Goal: Book appointment/travel/reservation

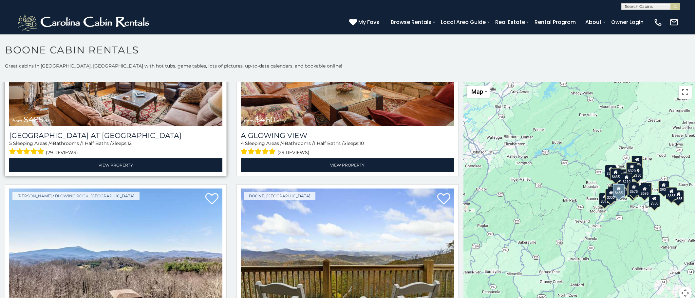
scroll to position [1442, 0]
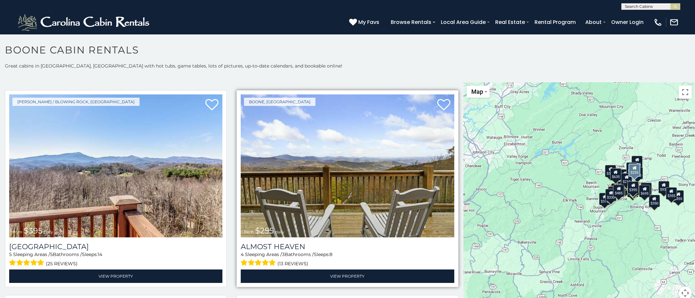
click at [293, 211] on img at bounding box center [347, 165] width 213 height 143
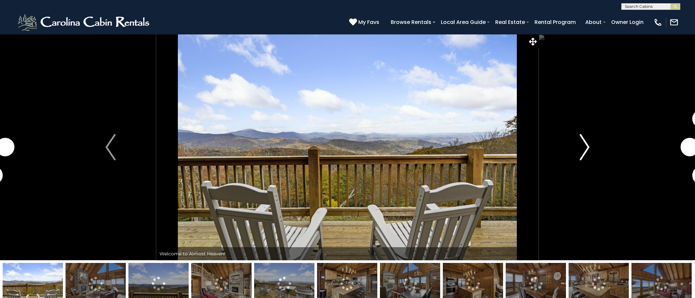
click at [585, 150] on img "Next" at bounding box center [585, 147] width 10 height 26
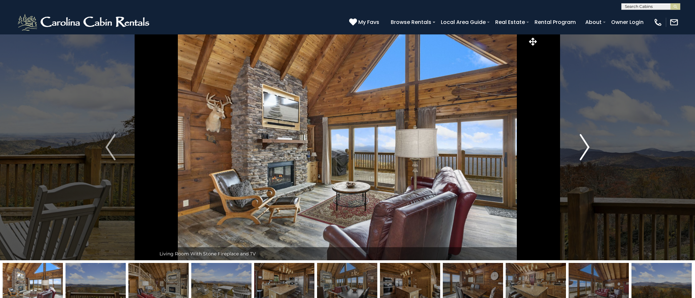
click at [583, 150] on img "Next" at bounding box center [585, 147] width 10 height 26
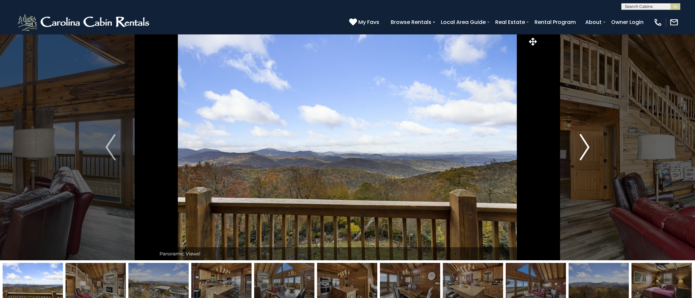
click at [580, 150] on img "Next" at bounding box center [585, 147] width 10 height 26
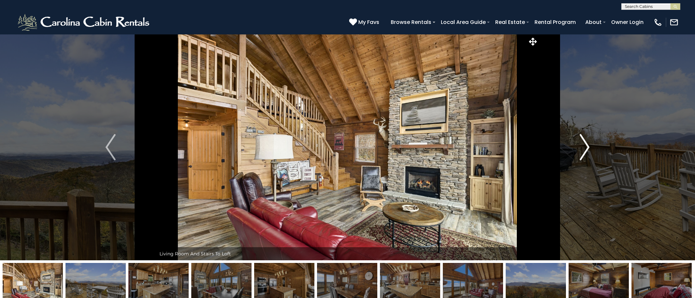
click at [580, 150] on img "Next" at bounding box center [585, 147] width 10 height 26
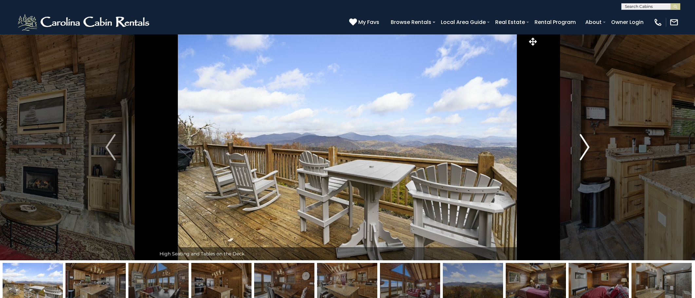
click at [580, 150] on img "Next" at bounding box center [585, 147] width 10 height 26
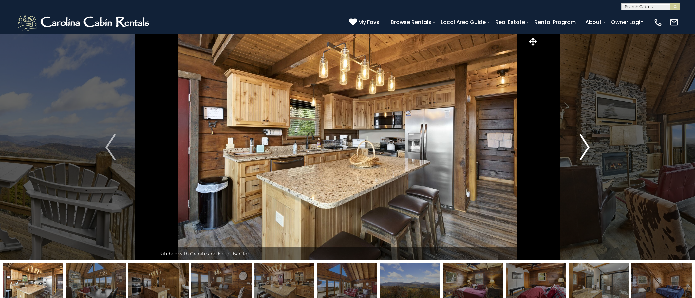
click at [580, 150] on img "Next" at bounding box center [585, 147] width 10 height 26
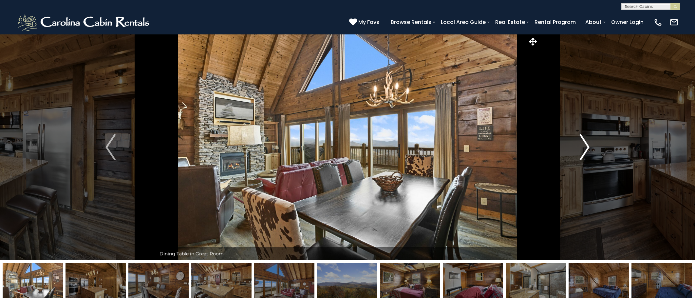
click at [580, 150] on img "Next" at bounding box center [585, 147] width 10 height 26
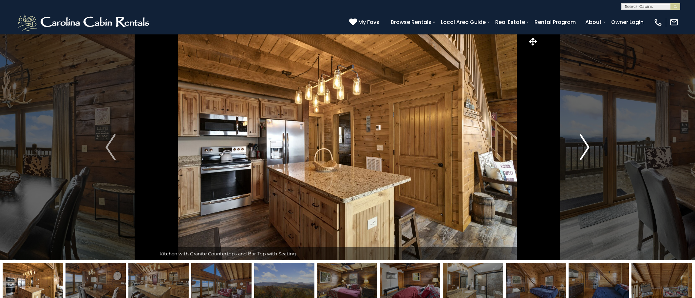
click at [580, 150] on img "Next" at bounding box center [585, 147] width 10 height 26
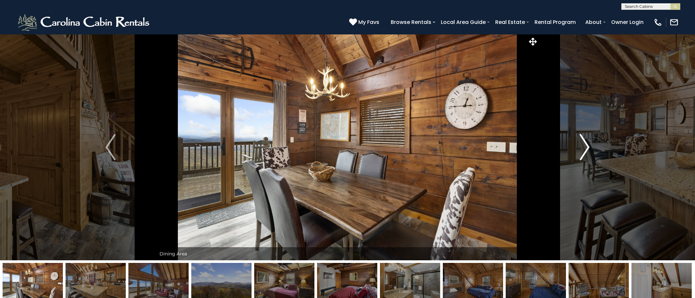
click at [580, 150] on img "Next" at bounding box center [585, 147] width 10 height 26
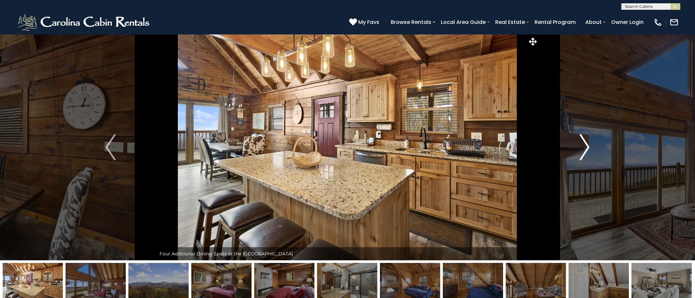
click at [580, 150] on img "Next" at bounding box center [585, 147] width 10 height 26
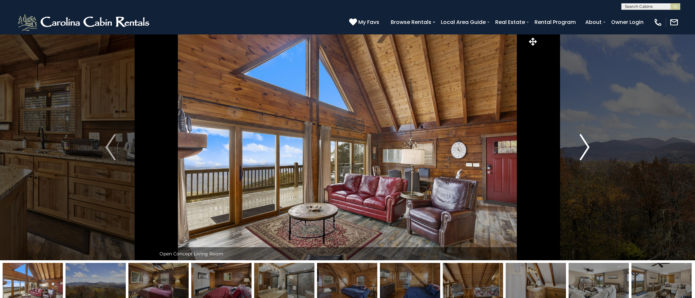
click at [580, 150] on img "Next" at bounding box center [585, 147] width 10 height 26
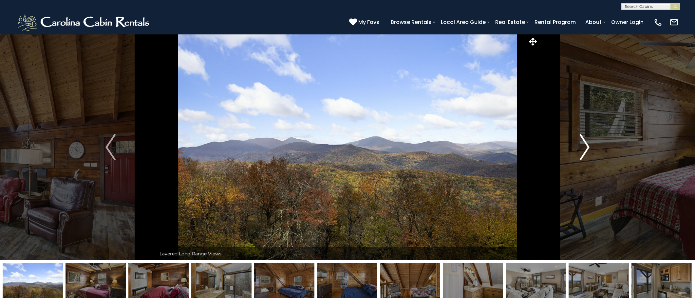
click at [580, 150] on img "Next" at bounding box center [585, 147] width 10 height 26
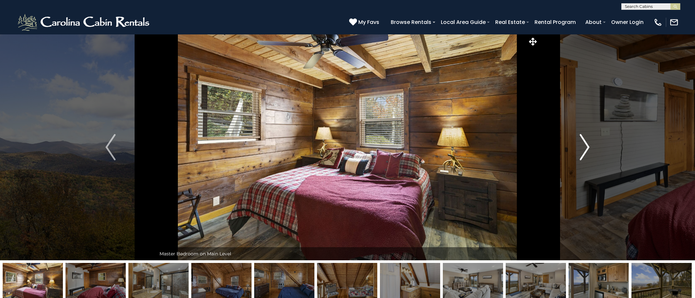
click at [580, 150] on img "Next" at bounding box center [585, 147] width 10 height 26
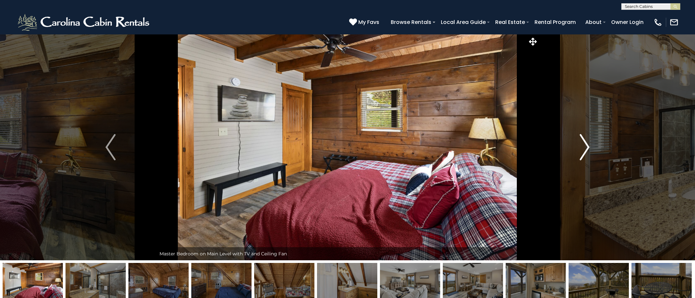
click at [580, 150] on img "Next" at bounding box center [585, 147] width 10 height 26
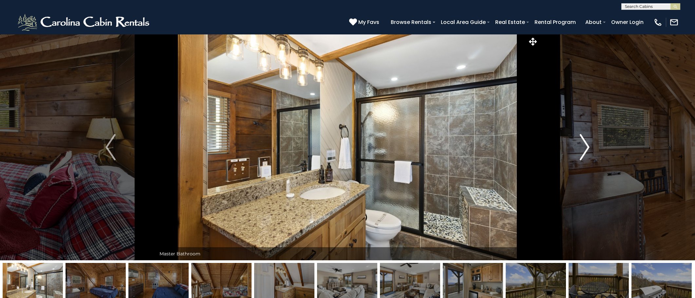
click at [580, 150] on img "Next" at bounding box center [585, 147] width 10 height 26
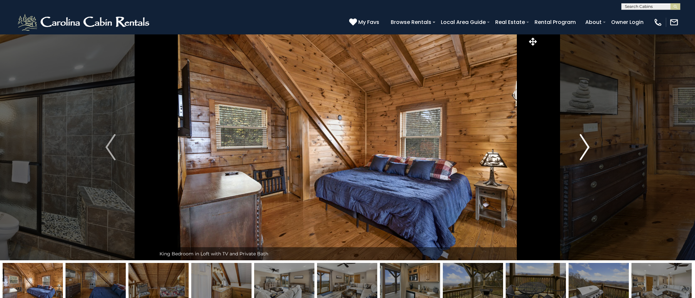
click at [580, 150] on img "Next" at bounding box center [585, 147] width 10 height 26
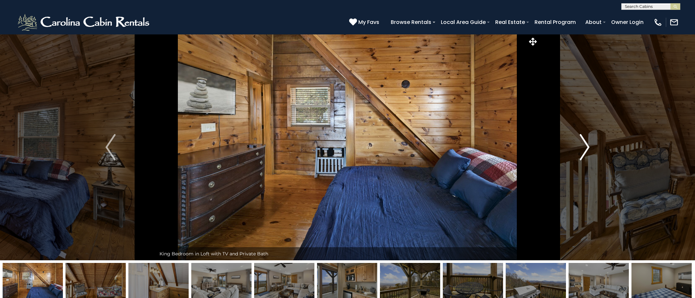
click at [580, 150] on img "Next" at bounding box center [585, 147] width 10 height 26
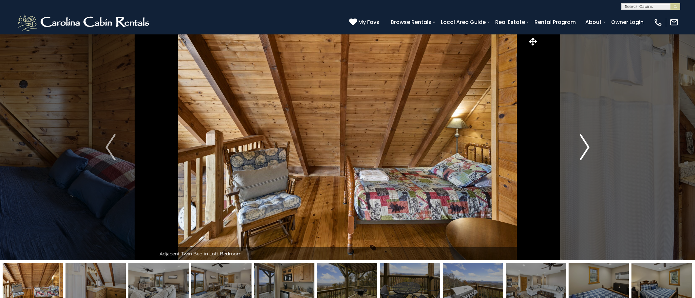
click at [580, 150] on img "Next" at bounding box center [585, 147] width 10 height 26
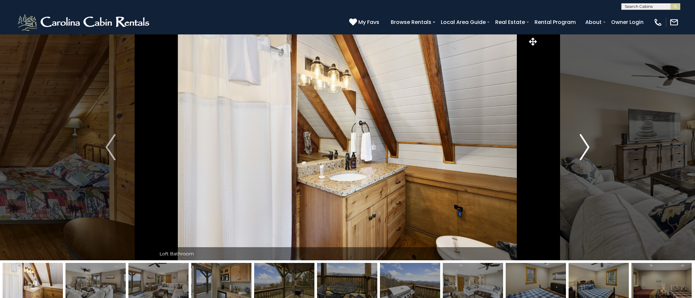
click at [580, 150] on img "Next" at bounding box center [585, 147] width 10 height 26
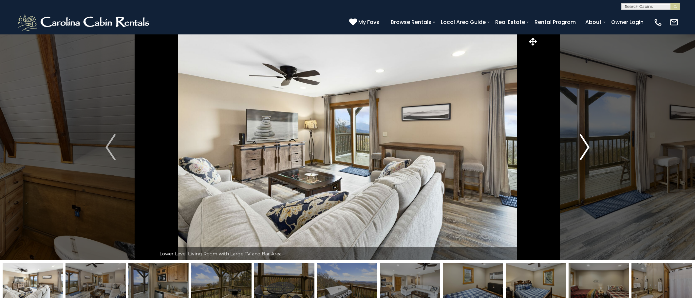
click at [580, 150] on img "Next" at bounding box center [585, 147] width 10 height 26
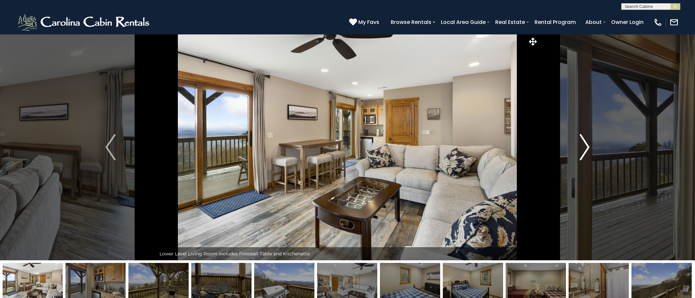
click at [580, 150] on img "Next" at bounding box center [585, 147] width 10 height 26
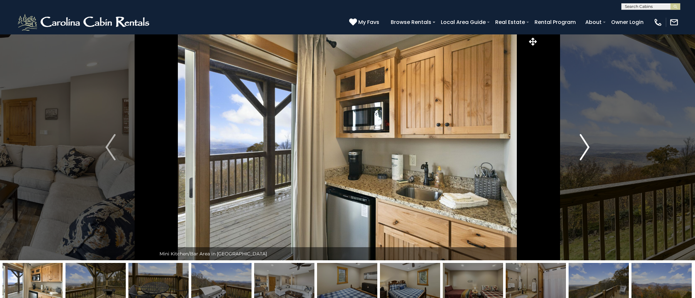
click at [580, 150] on img "Next" at bounding box center [585, 147] width 10 height 26
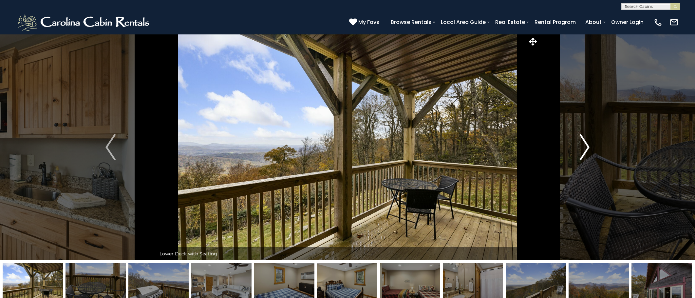
click at [580, 150] on img "Next" at bounding box center [585, 147] width 10 height 26
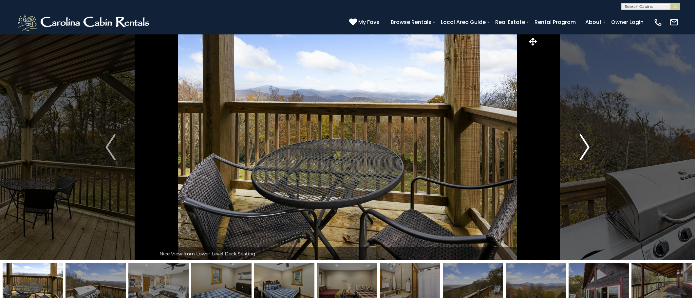
click at [584, 149] on img "Next" at bounding box center [585, 147] width 10 height 26
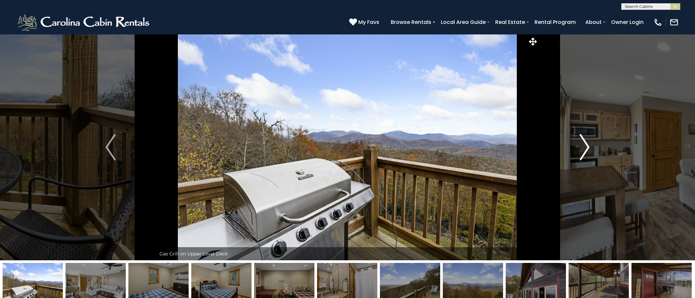
click at [584, 149] on img "Next" at bounding box center [585, 147] width 10 height 26
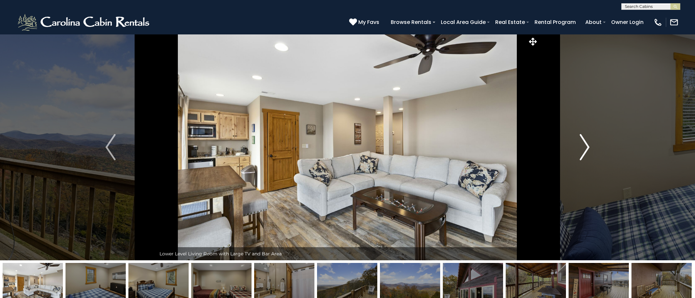
click at [584, 149] on img "Next" at bounding box center [585, 147] width 10 height 26
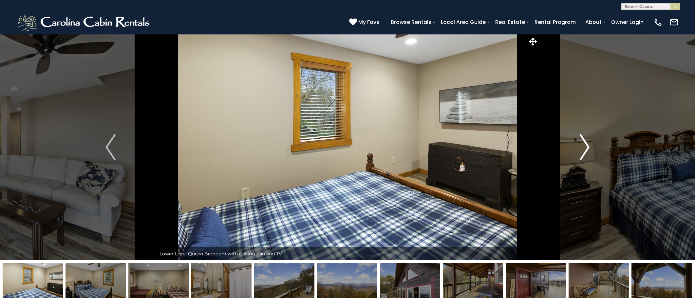
click at [584, 149] on img "Next" at bounding box center [585, 147] width 10 height 26
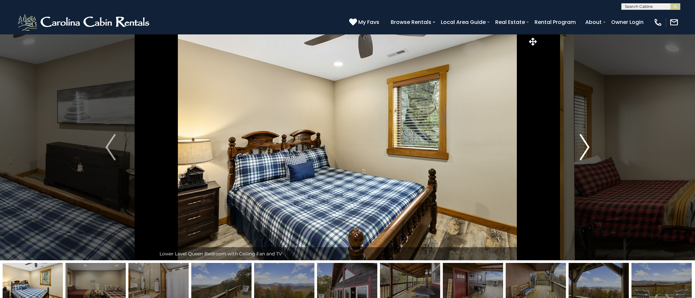
click at [584, 149] on img "Next" at bounding box center [585, 147] width 10 height 26
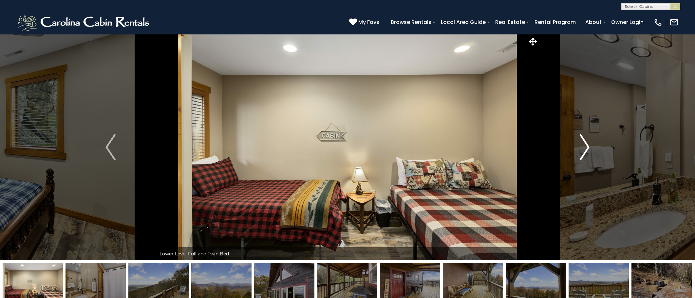
click at [584, 149] on img "Next" at bounding box center [585, 147] width 10 height 26
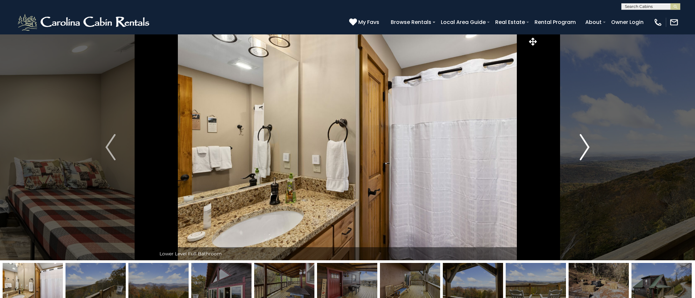
click at [584, 149] on img "Next" at bounding box center [585, 147] width 10 height 26
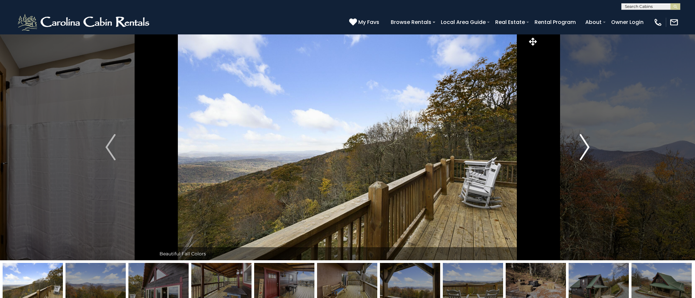
click at [584, 149] on img "Next" at bounding box center [585, 147] width 10 height 26
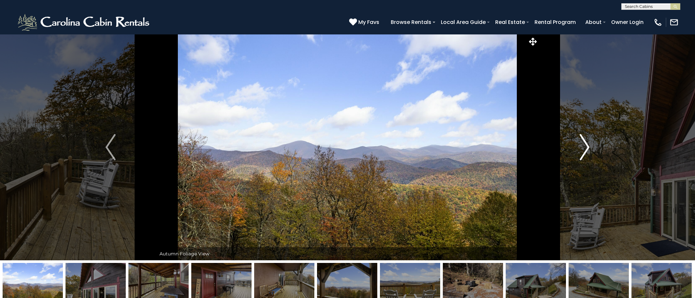
click at [584, 149] on img "Next" at bounding box center [585, 147] width 10 height 26
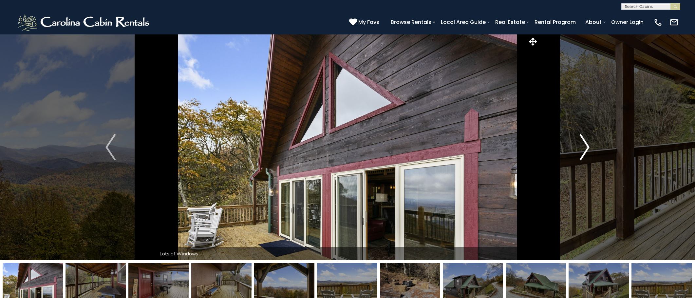
click at [584, 149] on img "Next" at bounding box center [585, 147] width 10 height 26
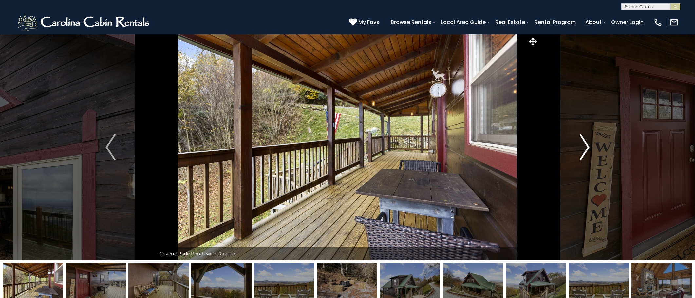
click at [584, 149] on img "Next" at bounding box center [585, 147] width 10 height 26
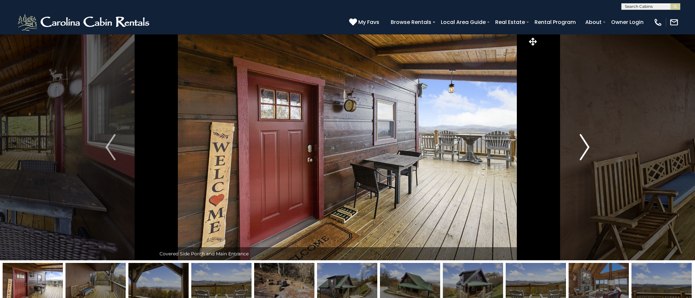
click at [584, 149] on img "Next" at bounding box center [585, 147] width 10 height 26
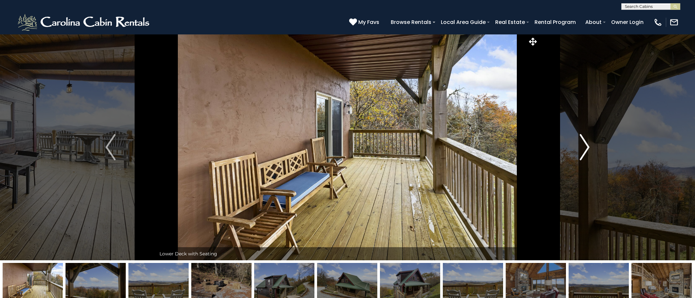
click at [584, 149] on img "Next" at bounding box center [585, 147] width 10 height 26
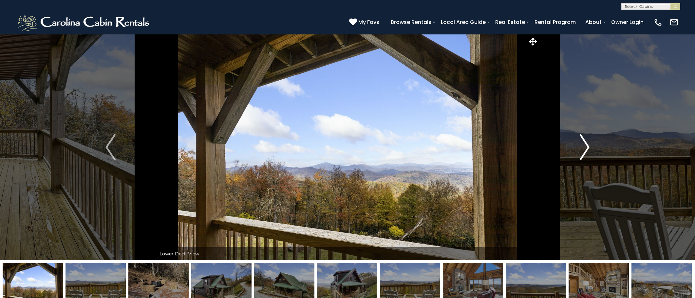
click at [584, 149] on img "Next" at bounding box center [585, 147] width 10 height 26
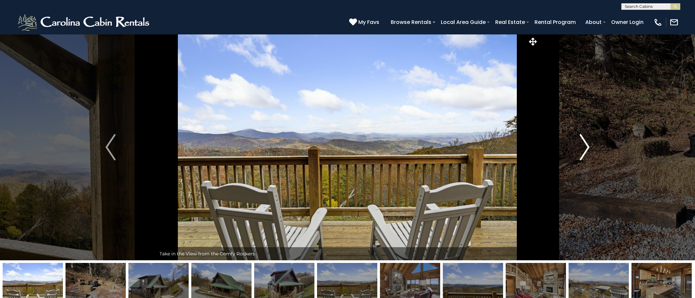
click at [584, 149] on img "Next" at bounding box center [585, 147] width 10 height 26
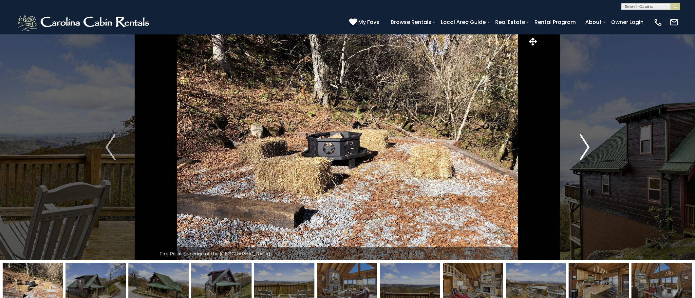
click at [584, 149] on img "Next" at bounding box center [585, 147] width 10 height 26
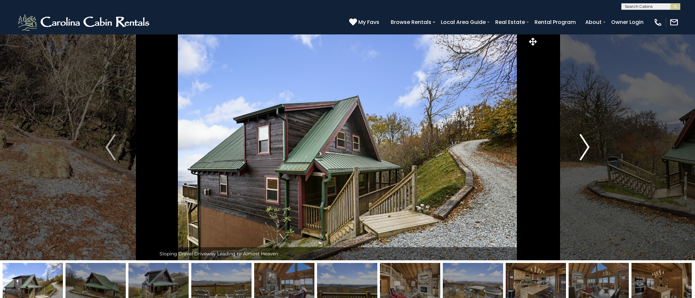
click at [584, 149] on img "Next" at bounding box center [585, 147] width 10 height 26
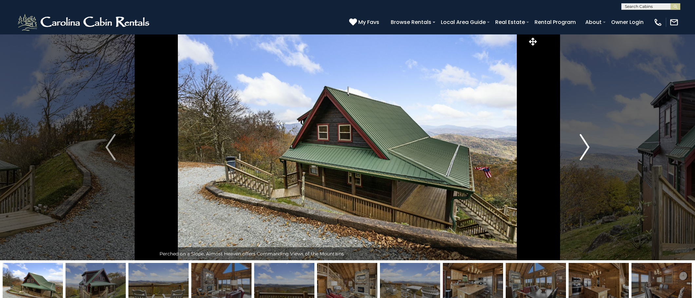
click at [584, 149] on img "Next" at bounding box center [585, 147] width 10 height 26
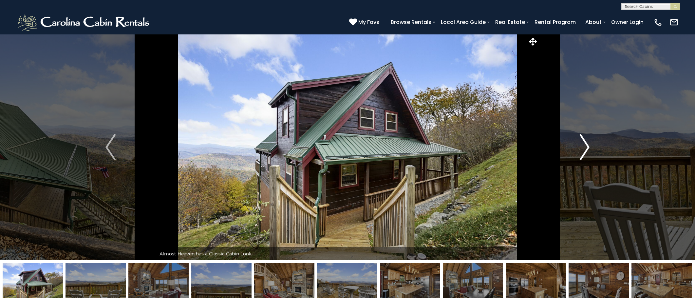
click at [584, 149] on img "Next" at bounding box center [585, 147] width 10 height 26
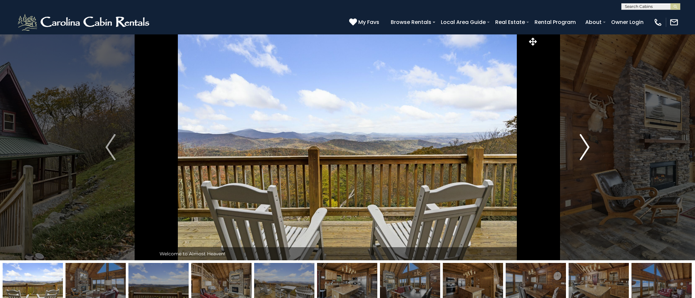
click at [584, 149] on img "Next" at bounding box center [585, 147] width 10 height 26
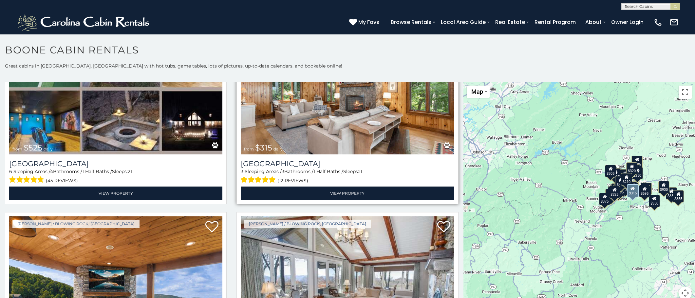
scroll to position [262, 0]
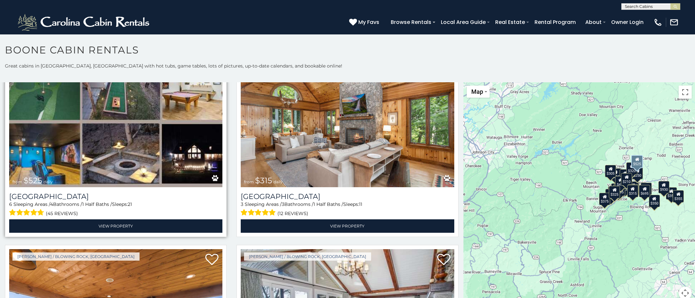
click at [144, 144] on img at bounding box center [115, 115] width 213 height 143
click at [140, 140] on img at bounding box center [115, 115] width 213 height 143
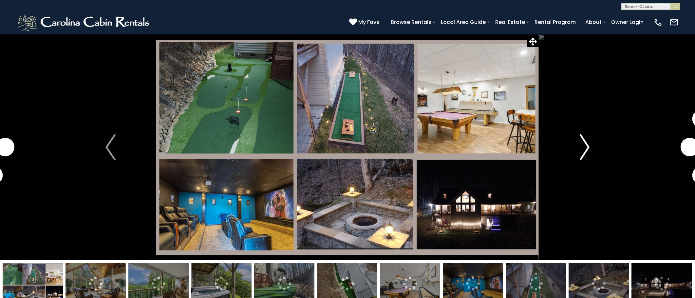
click at [584, 154] on img "Next" at bounding box center [585, 147] width 10 height 26
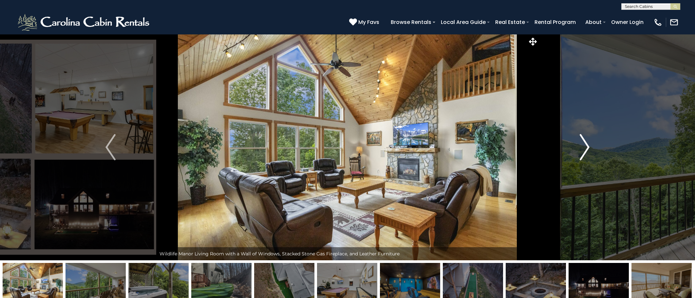
click at [584, 154] on img "Next" at bounding box center [585, 147] width 10 height 26
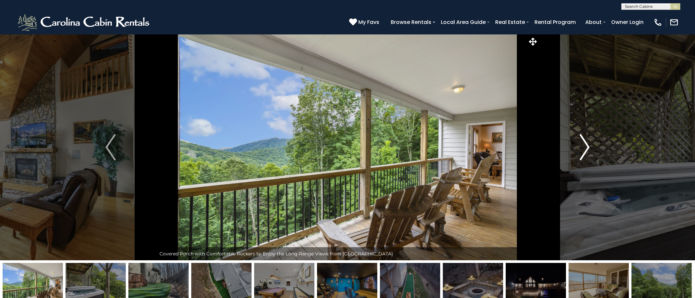
click at [584, 154] on img "Next" at bounding box center [585, 147] width 10 height 26
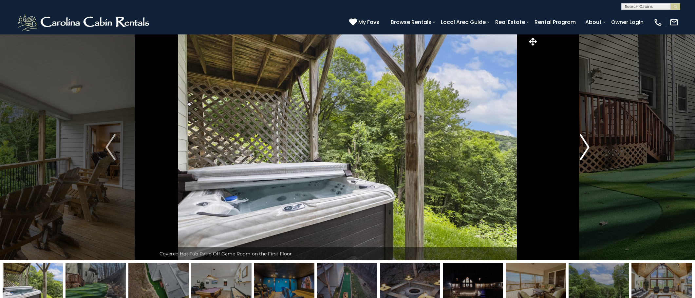
click at [584, 154] on img "Next" at bounding box center [585, 147] width 10 height 26
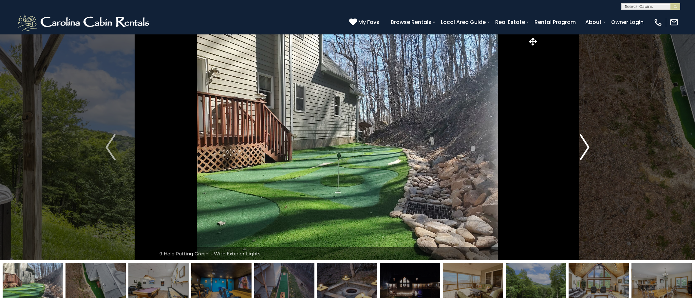
click at [584, 154] on img "Next" at bounding box center [585, 147] width 10 height 26
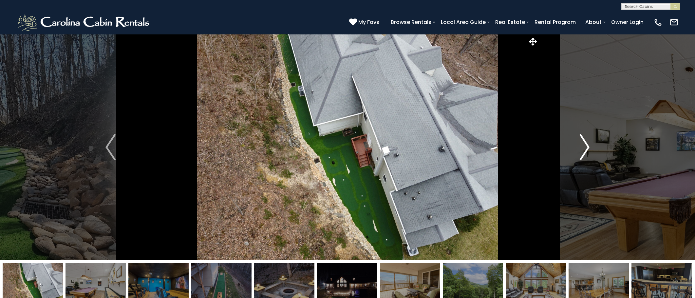
click at [584, 154] on img "Next" at bounding box center [585, 147] width 10 height 26
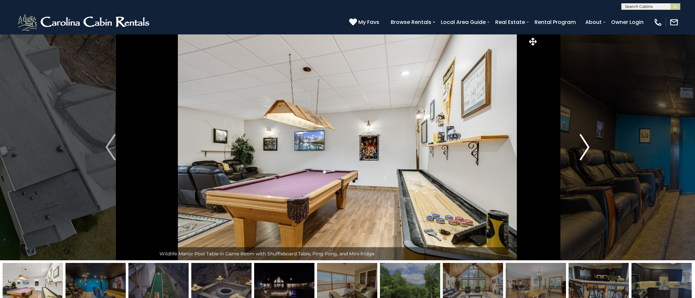
click at [584, 154] on img "Next" at bounding box center [585, 147] width 10 height 26
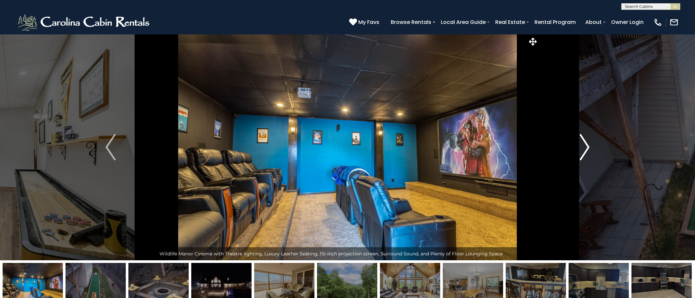
click at [584, 154] on img "Next" at bounding box center [585, 147] width 10 height 26
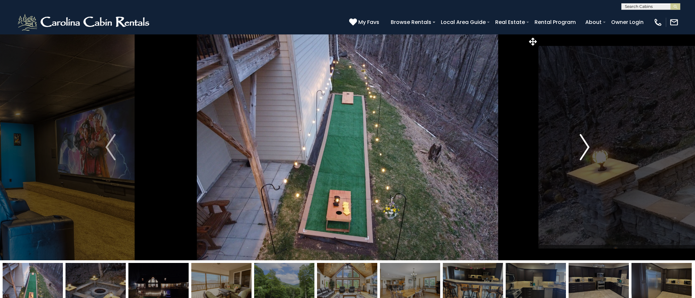
click at [584, 154] on img "Next" at bounding box center [585, 147] width 10 height 26
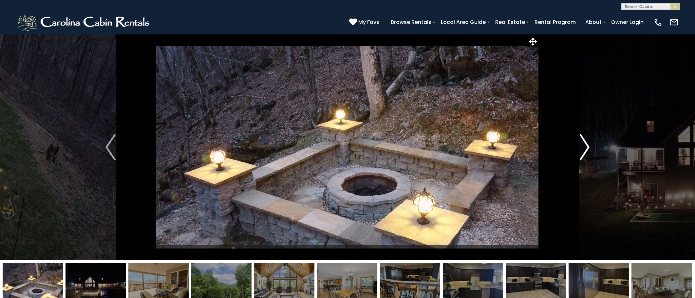
click at [586, 157] on img "Next" at bounding box center [585, 147] width 10 height 26
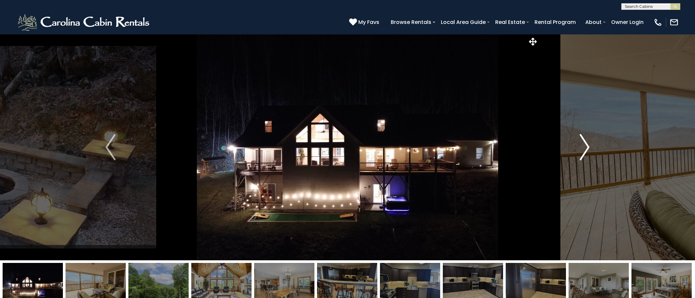
click at [585, 157] on img "Next" at bounding box center [585, 147] width 10 height 26
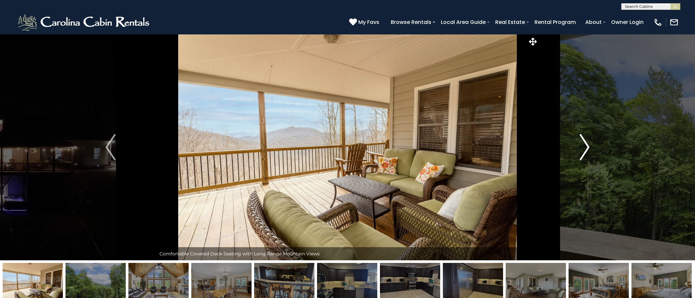
click at [585, 157] on img "Next" at bounding box center [585, 147] width 10 height 26
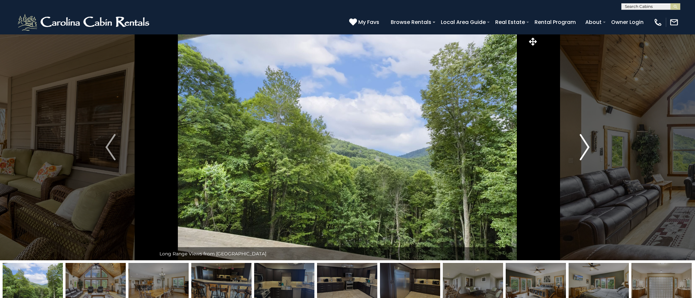
click at [585, 157] on img "Next" at bounding box center [585, 147] width 10 height 26
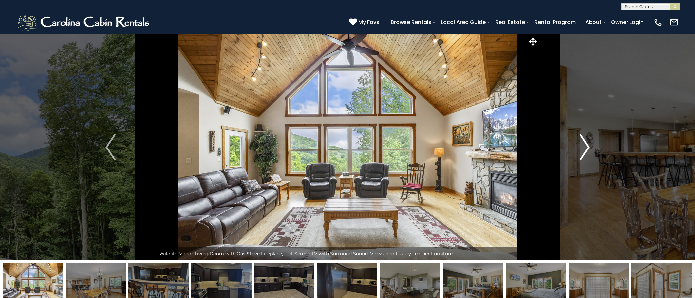
click at [585, 157] on img "Next" at bounding box center [585, 147] width 10 height 26
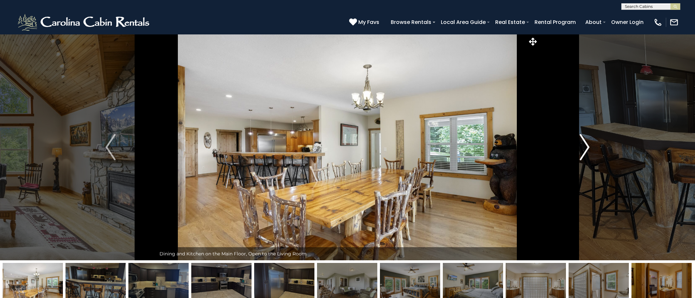
click at [585, 157] on img "Next" at bounding box center [585, 147] width 10 height 26
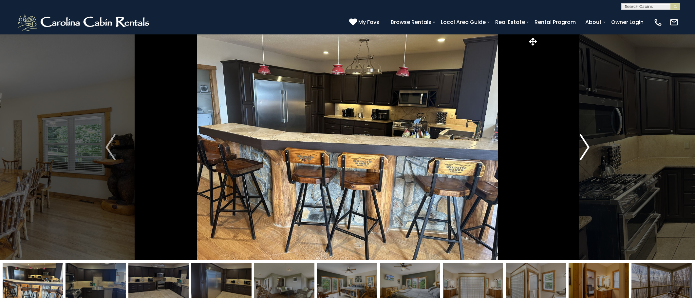
click at [585, 157] on img "Next" at bounding box center [585, 147] width 10 height 26
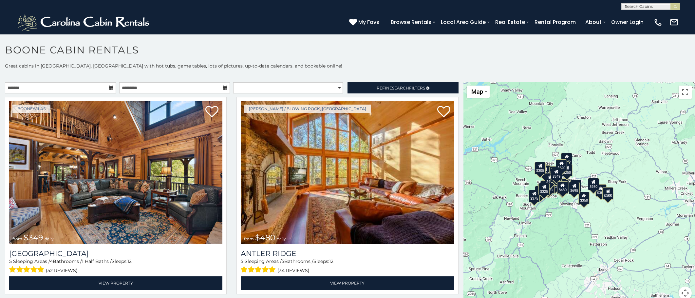
drag, startPoint x: 531, startPoint y: 214, endPoint x: 464, endPoint y: 211, distance: 67.2
click at [464, 211] on div "$349 $480 $525 $315 $355 $675 $635 $930 $400 $451 $330 $400 $485 $460 $395 $255…" at bounding box center [580, 194] width 232 height 225
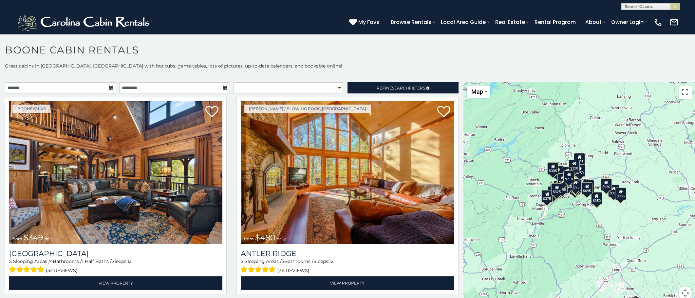
scroll to position [6, 0]
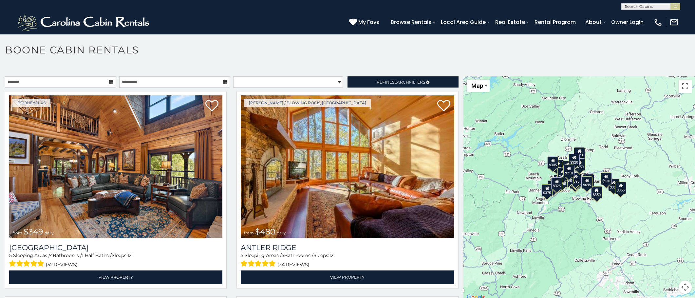
click at [576, 185] on div "$675" at bounding box center [576, 180] width 11 height 12
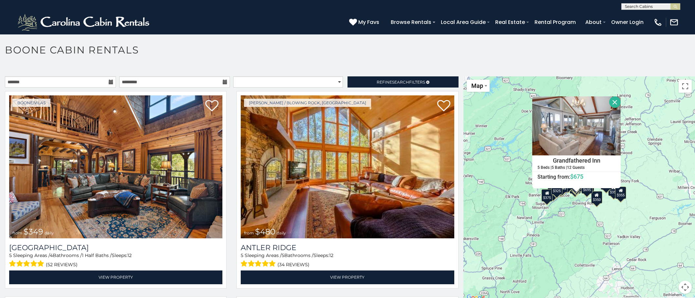
click at [575, 185] on div "Grandfathered Inn 5 Beds | 5 Baths | 12 Guests Distance from your point: %dist%…" at bounding box center [576, 142] width 88 height 92
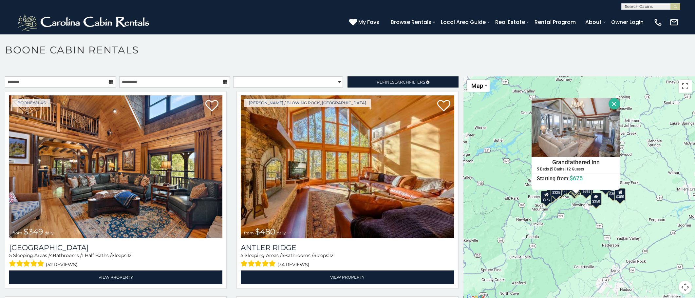
click at [571, 205] on div "$349 $480 $525 $315 $355 $675 $635 $930 $400 $451 $330 $400 $485 $460 $395 $255…" at bounding box center [580, 188] width 232 height 225
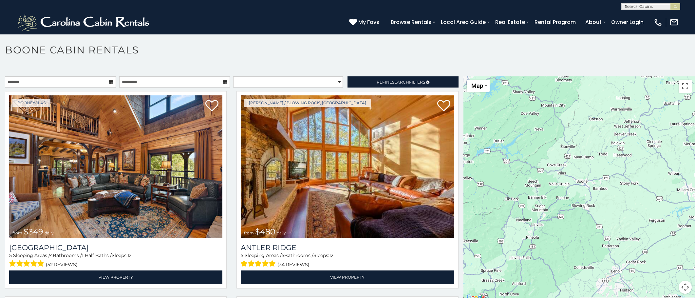
click at [580, 189] on div at bounding box center [580, 188] width 232 height 225
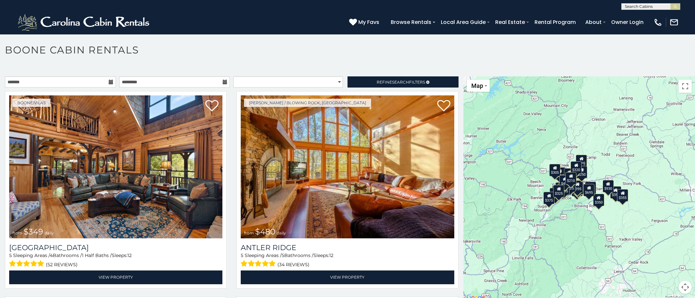
click at [611, 196] on div "$355" at bounding box center [615, 192] width 11 height 12
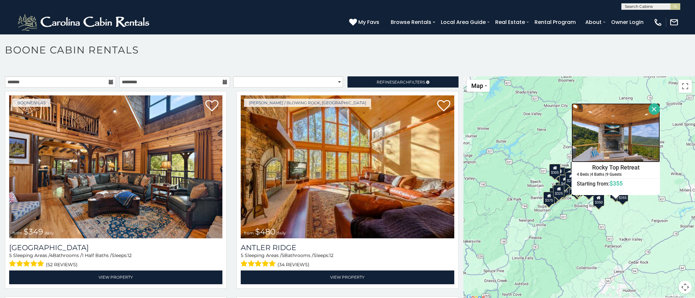
click at [584, 157] on img at bounding box center [616, 132] width 88 height 59
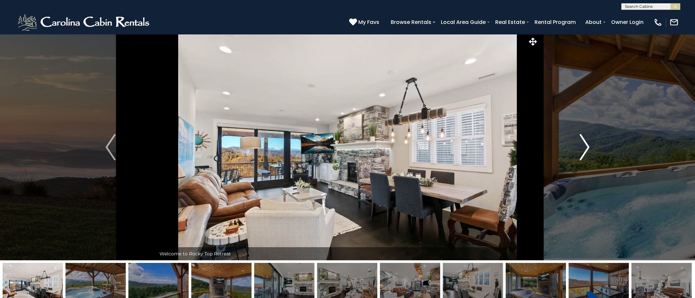
click at [589, 149] on img "Next" at bounding box center [585, 147] width 10 height 26
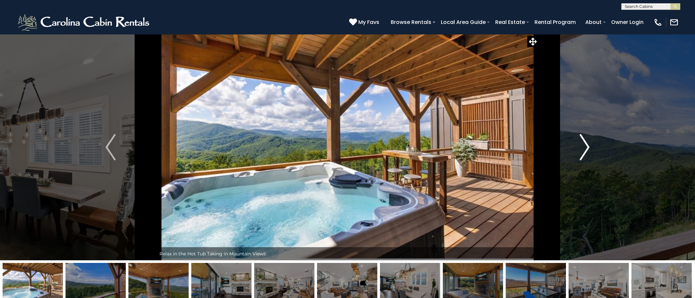
click at [590, 149] on button "Next" at bounding box center [585, 147] width 92 height 226
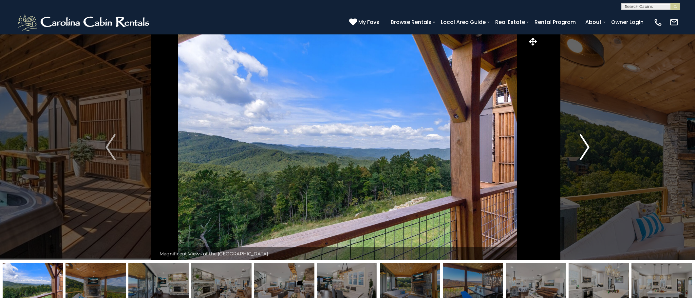
click at [590, 149] on button "Next" at bounding box center [585, 147] width 92 height 226
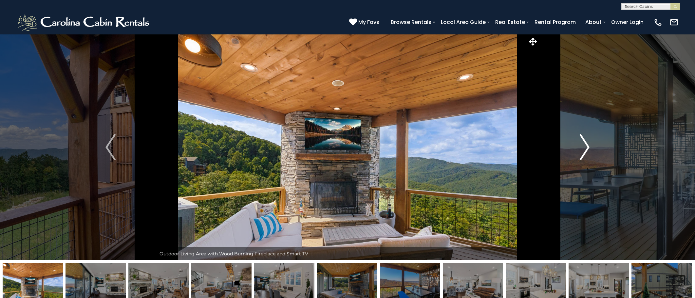
click at [590, 149] on button "Next" at bounding box center [585, 147] width 92 height 226
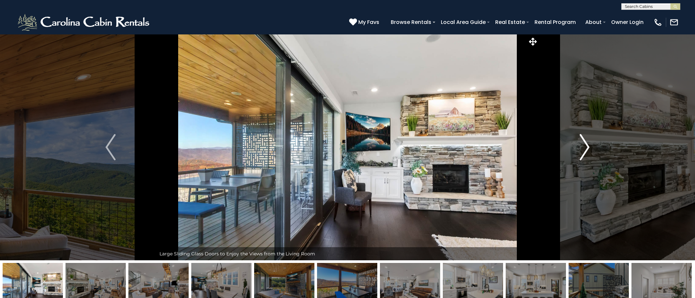
click at [590, 149] on button "Next" at bounding box center [585, 147] width 92 height 226
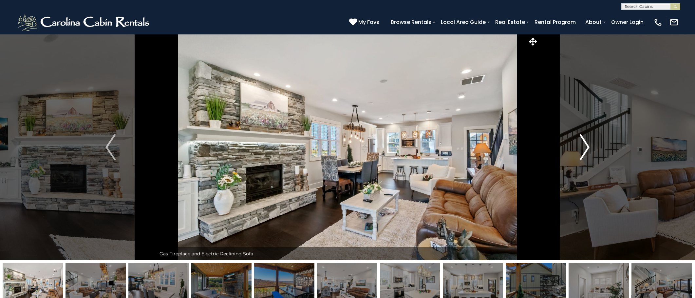
click at [590, 149] on button "Next" at bounding box center [585, 147] width 92 height 226
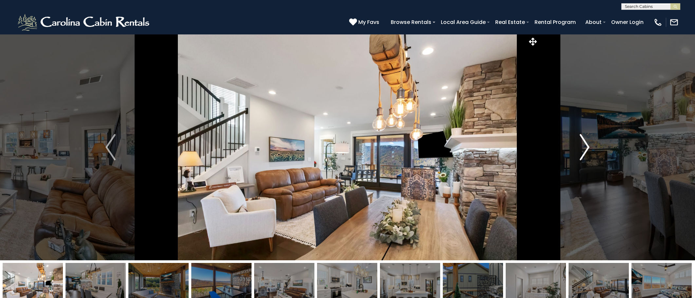
click at [590, 149] on button "Next" at bounding box center [585, 147] width 92 height 226
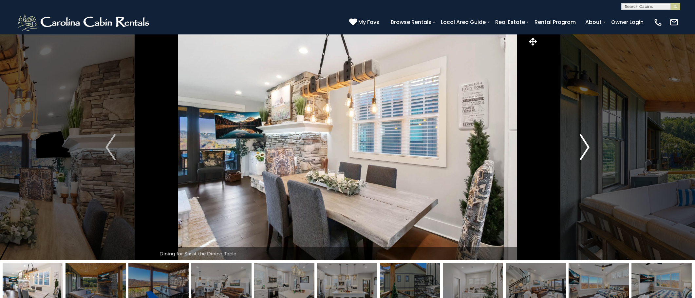
click at [590, 149] on button "Next" at bounding box center [585, 147] width 92 height 226
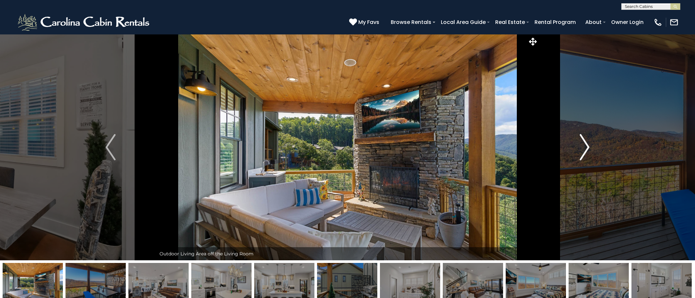
click at [590, 149] on button "Next" at bounding box center [585, 147] width 92 height 226
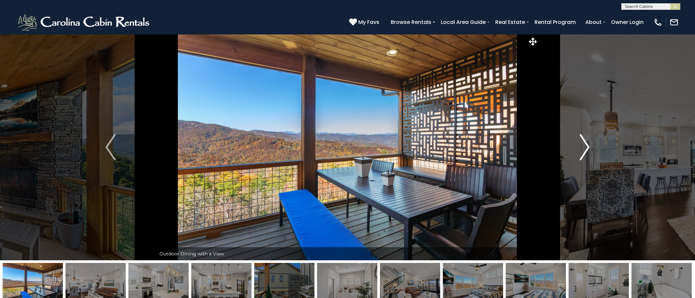
click at [590, 149] on button "Next" at bounding box center [585, 147] width 92 height 226
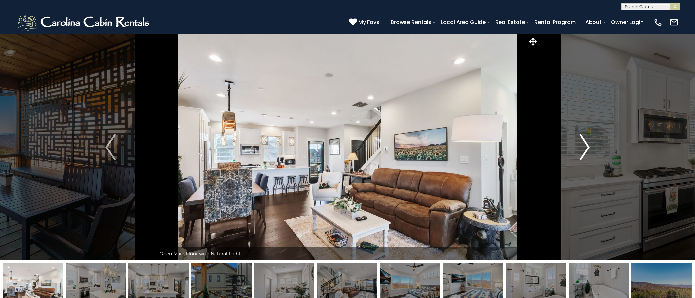
click at [590, 149] on button "Next" at bounding box center [585, 147] width 92 height 226
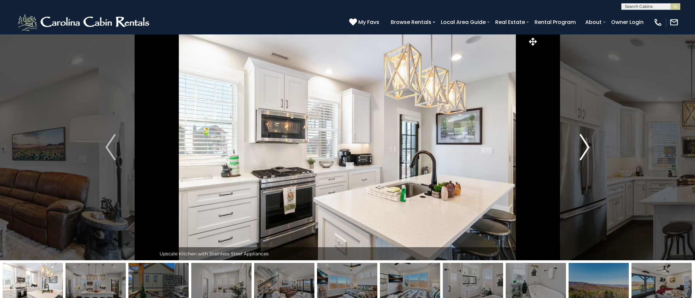
click at [590, 149] on button "Next" at bounding box center [585, 147] width 92 height 226
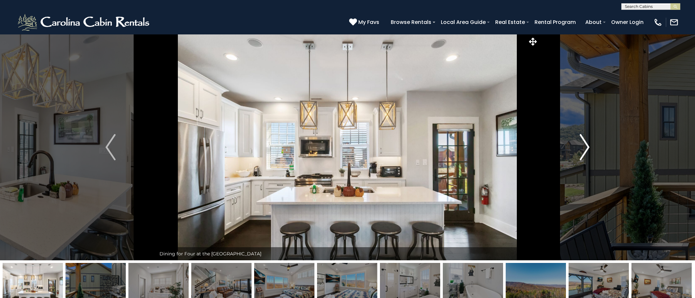
click at [590, 149] on button "Next" at bounding box center [585, 147] width 92 height 226
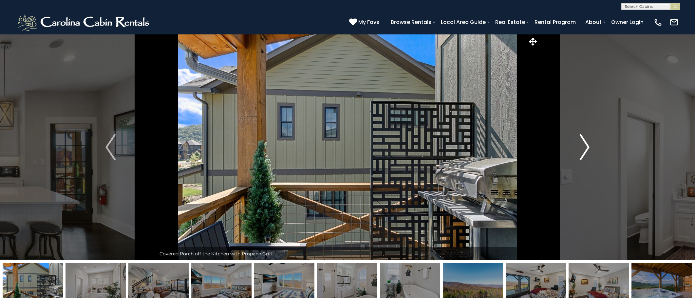
click at [590, 149] on button "Next" at bounding box center [585, 147] width 92 height 226
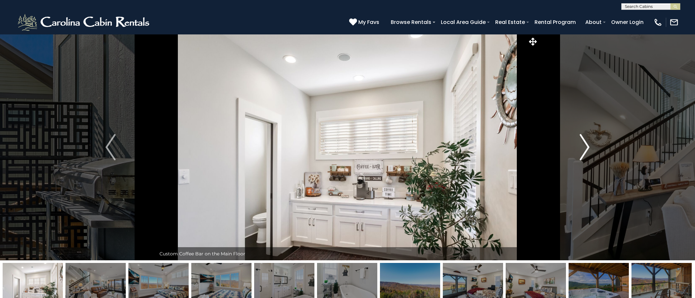
click at [590, 149] on button "Next" at bounding box center [585, 147] width 92 height 226
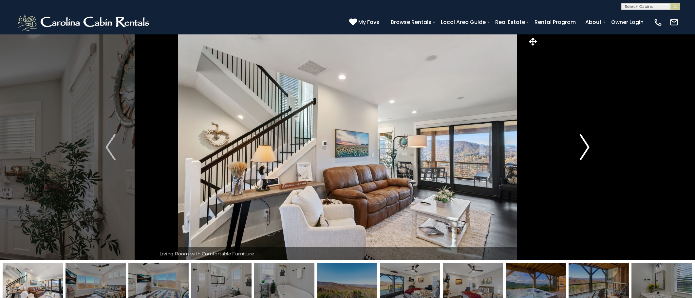
click at [590, 149] on button "Next" at bounding box center [585, 147] width 92 height 226
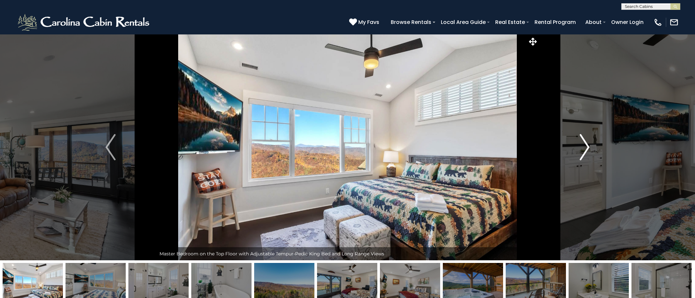
click at [590, 149] on button "Next" at bounding box center [585, 147] width 92 height 226
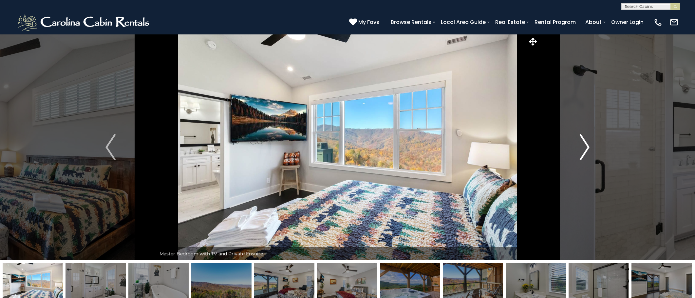
click at [590, 149] on button "Next" at bounding box center [585, 147] width 92 height 226
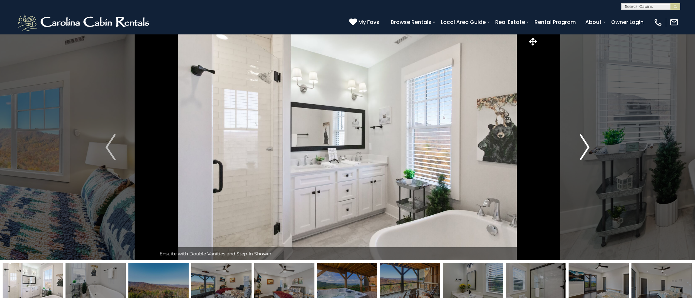
click at [590, 149] on button "Next" at bounding box center [585, 147] width 92 height 226
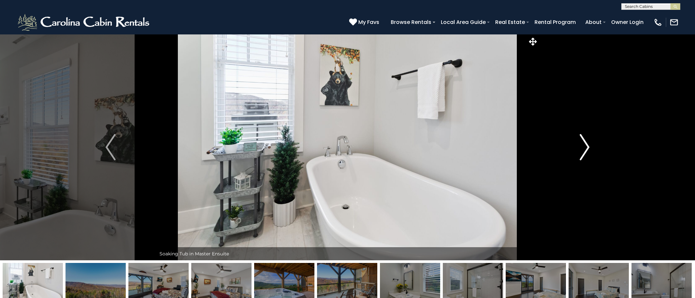
click at [590, 149] on button "Next" at bounding box center [585, 147] width 92 height 226
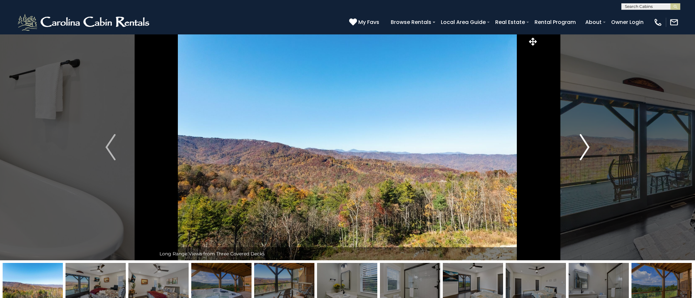
click at [590, 149] on button "Next" at bounding box center [585, 147] width 92 height 226
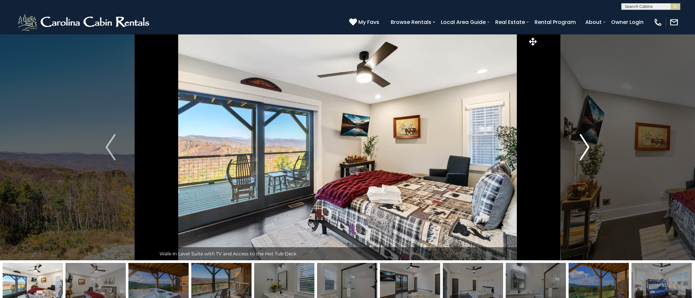
click at [590, 149] on button "Next" at bounding box center [585, 147] width 92 height 226
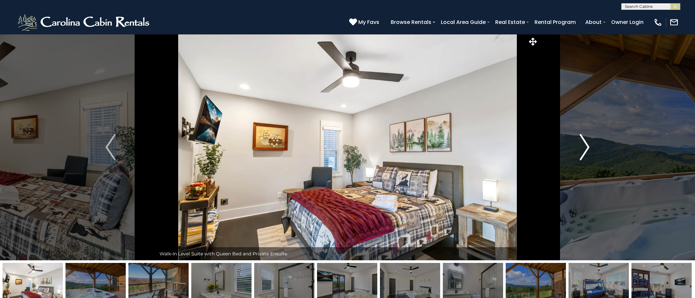
click at [590, 150] on button "Next" at bounding box center [585, 147] width 92 height 226
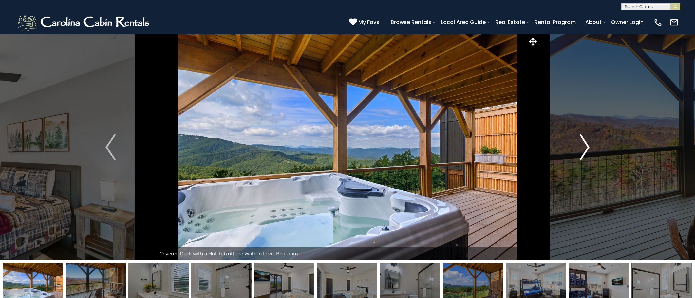
click at [590, 150] on button "Next" at bounding box center [585, 147] width 92 height 226
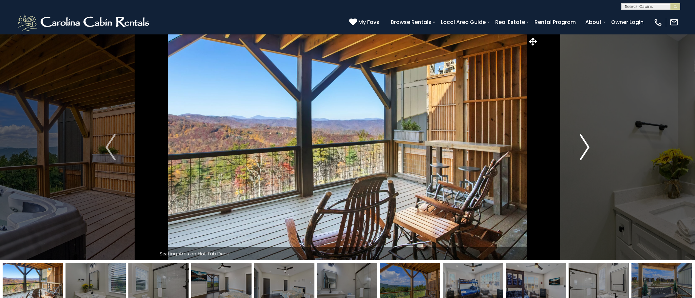
click at [590, 150] on button "Next" at bounding box center [585, 147] width 92 height 226
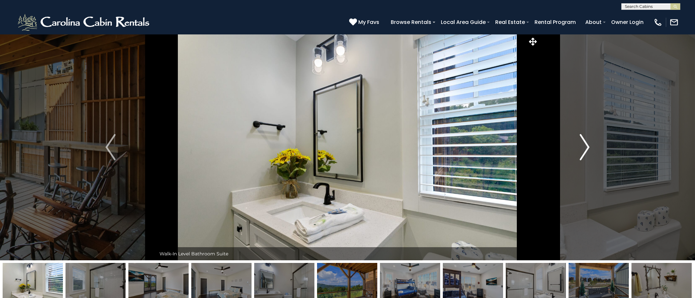
click at [590, 150] on button "Next" at bounding box center [585, 147] width 92 height 226
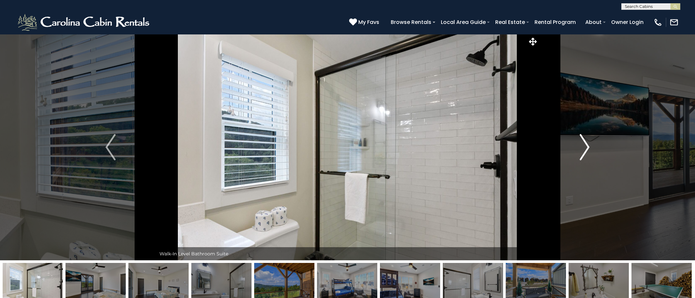
click at [590, 150] on button "Next" at bounding box center [585, 147] width 92 height 226
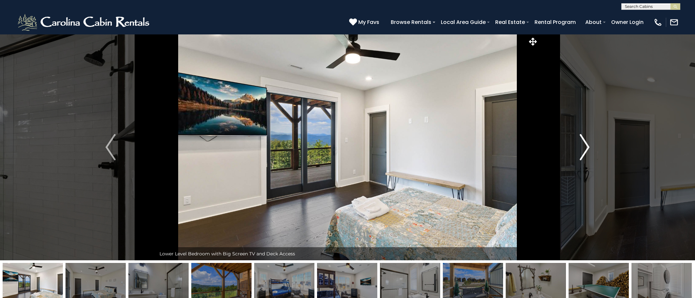
click at [590, 150] on button "Next" at bounding box center [585, 147] width 92 height 226
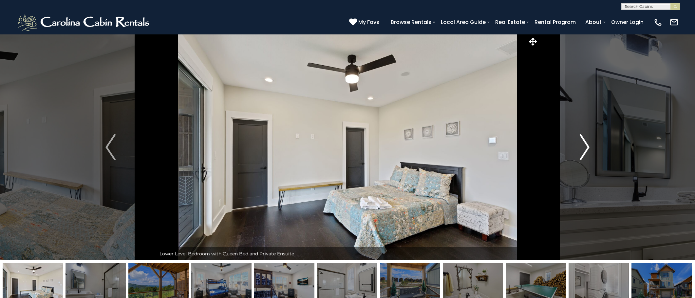
click at [590, 150] on button "Next" at bounding box center [585, 147] width 92 height 226
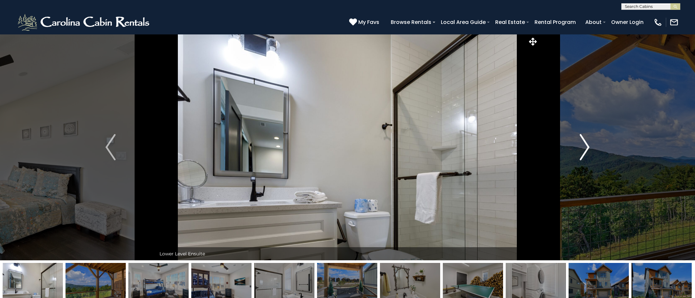
click at [590, 150] on button "Next" at bounding box center [585, 147] width 92 height 226
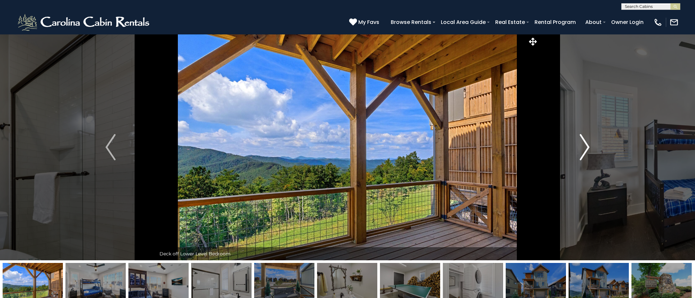
click at [590, 150] on button "Next" at bounding box center [585, 147] width 92 height 226
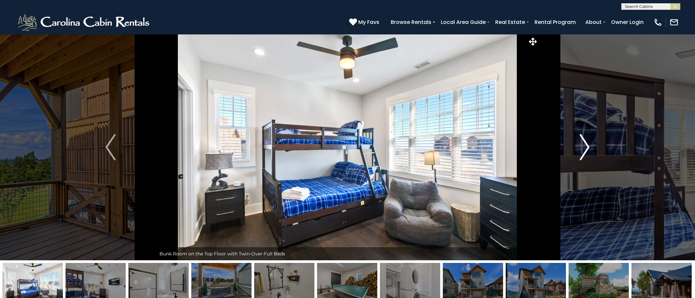
click at [590, 150] on button "Next" at bounding box center [585, 147] width 92 height 226
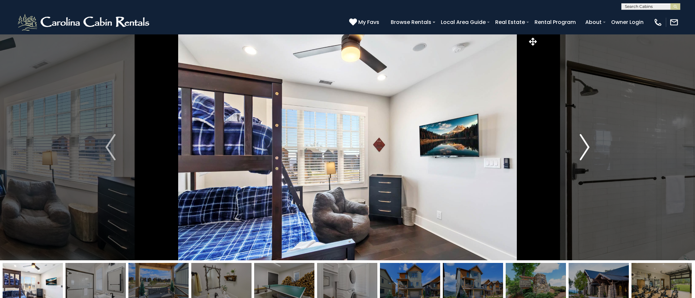
click at [590, 150] on button "Next" at bounding box center [585, 147] width 92 height 226
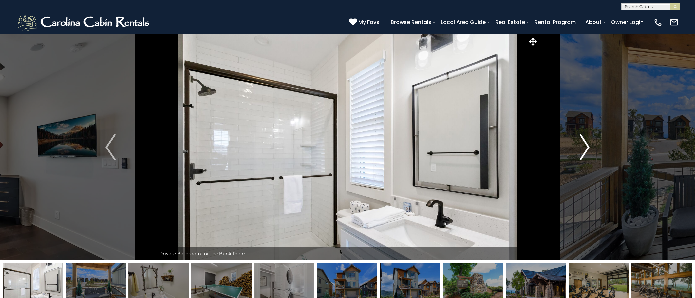
click at [590, 150] on button "Next" at bounding box center [585, 147] width 92 height 226
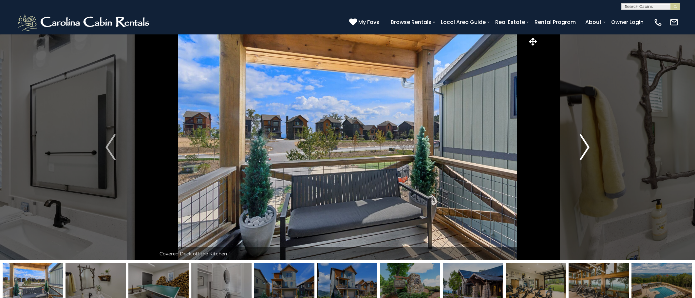
click at [590, 150] on button "Next" at bounding box center [585, 147] width 92 height 226
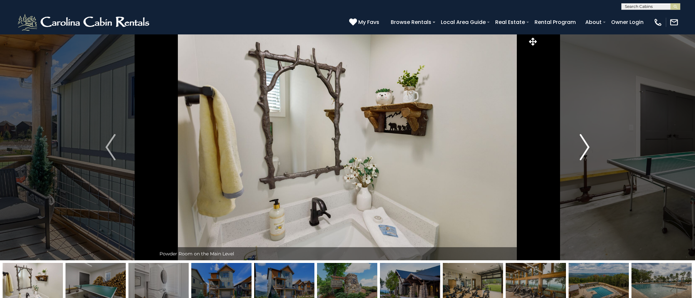
click at [590, 150] on button "Next" at bounding box center [585, 147] width 92 height 226
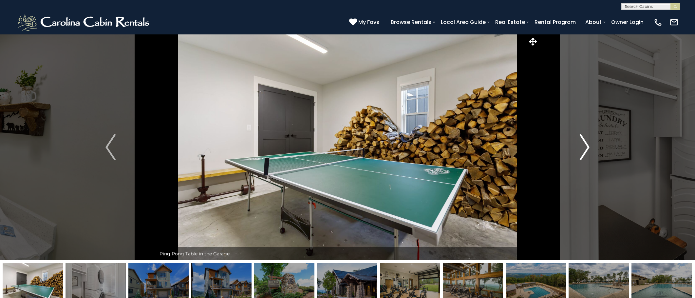
click at [590, 150] on button "Next" at bounding box center [585, 147] width 92 height 226
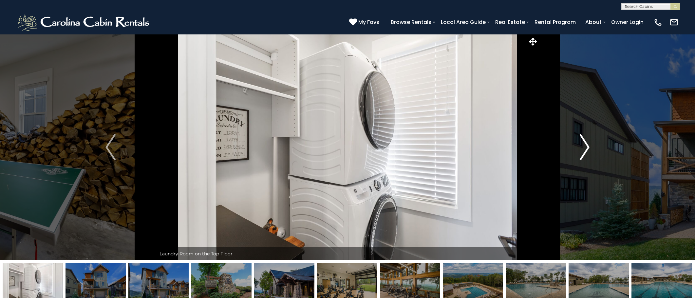
click at [590, 150] on button "Next" at bounding box center [585, 147] width 92 height 226
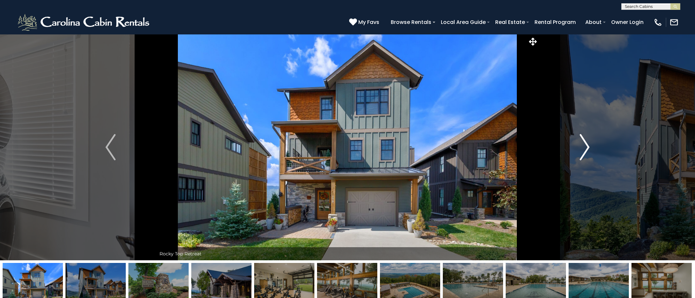
click at [590, 150] on button "Next" at bounding box center [585, 147] width 92 height 226
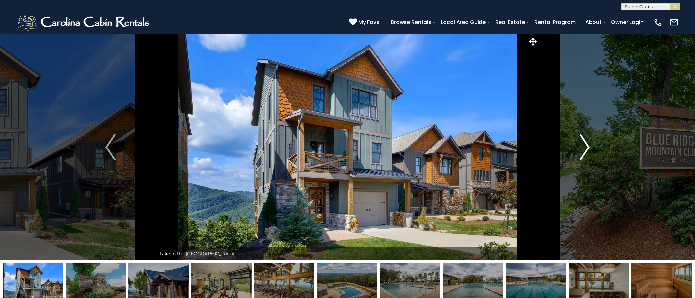
click at [590, 150] on button "Next" at bounding box center [585, 147] width 92 height 226
